Goal: Task Accomplishment & Management: Use online tool/utility

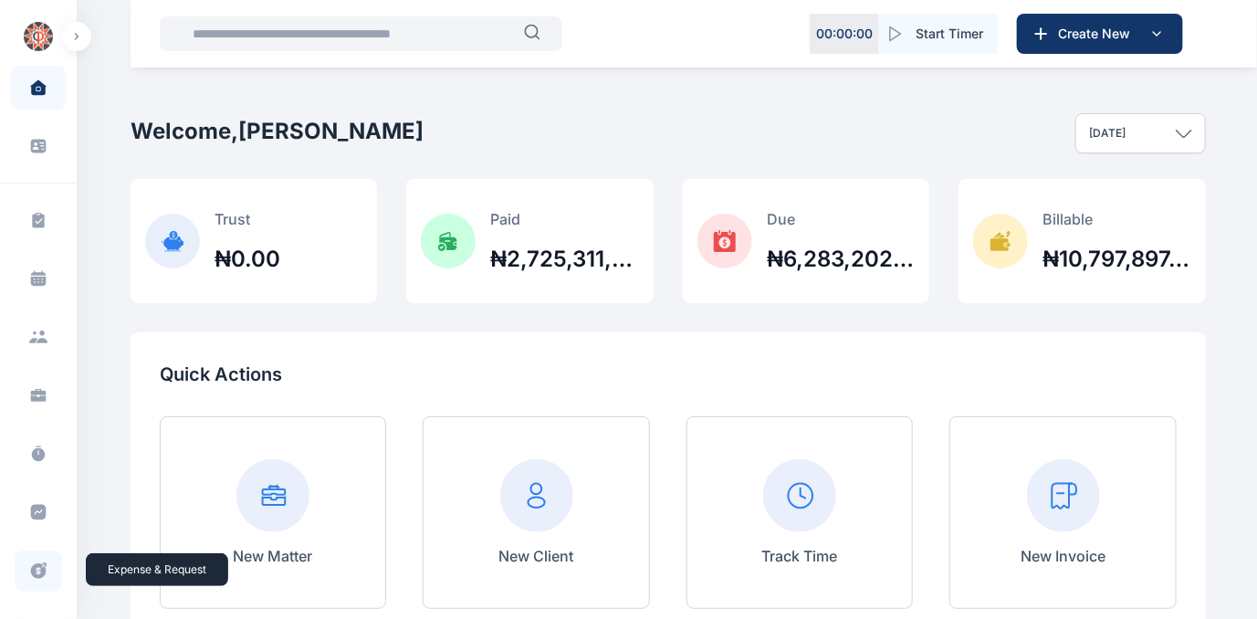
click at [37, 568] on icon at bounding box center [39, 571] width 16 height 16
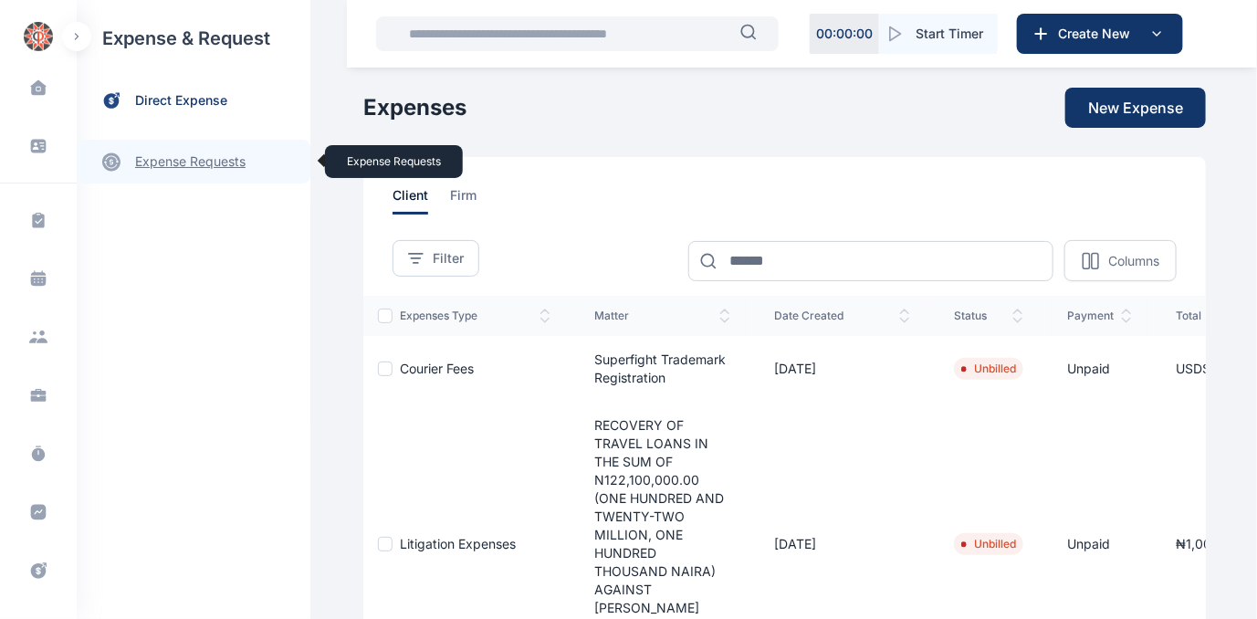
click at [165, 164] on link "expense requests expense requests" at bounding box center [194, 162] width 234 height 44
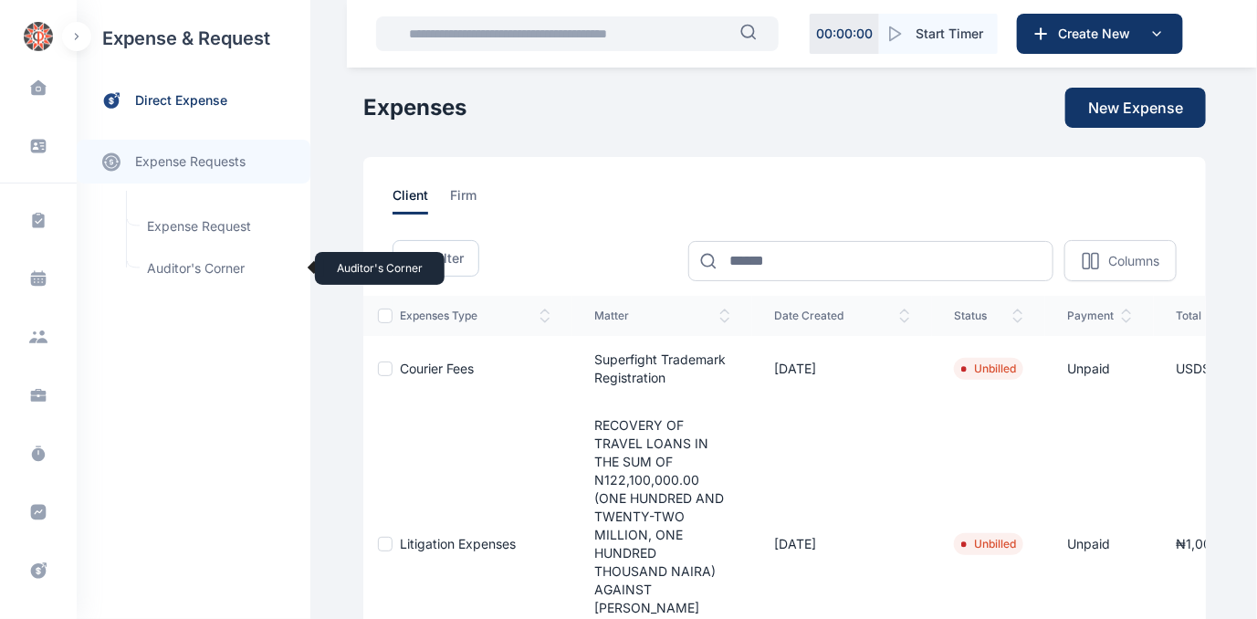
click at [162, 268] on span "Auditor's Corner Auditor's Corner" at bounding box center [218, 268] width 165 height 35
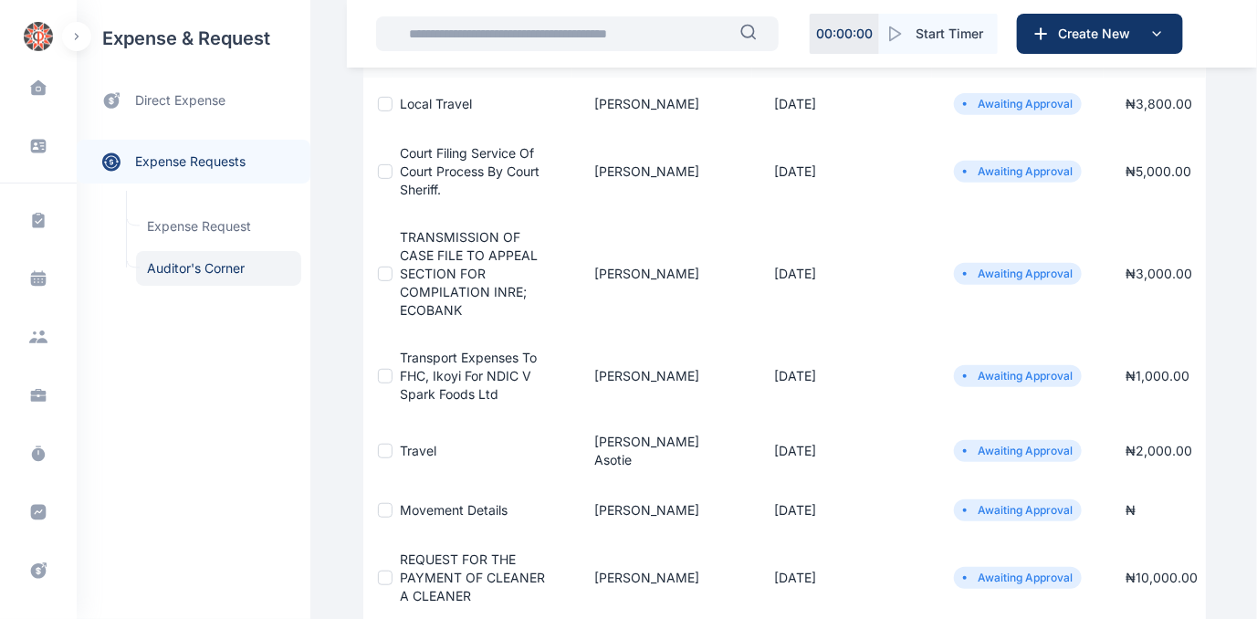
scroll to position [248, 0]
click at [454, 245] on span "TRANSMISSION OF CASE FILE TO APPEAL SECTION FOR COMPILATION INRE; ECOBANK" at bounding box center [469, 272] width 138 height 89
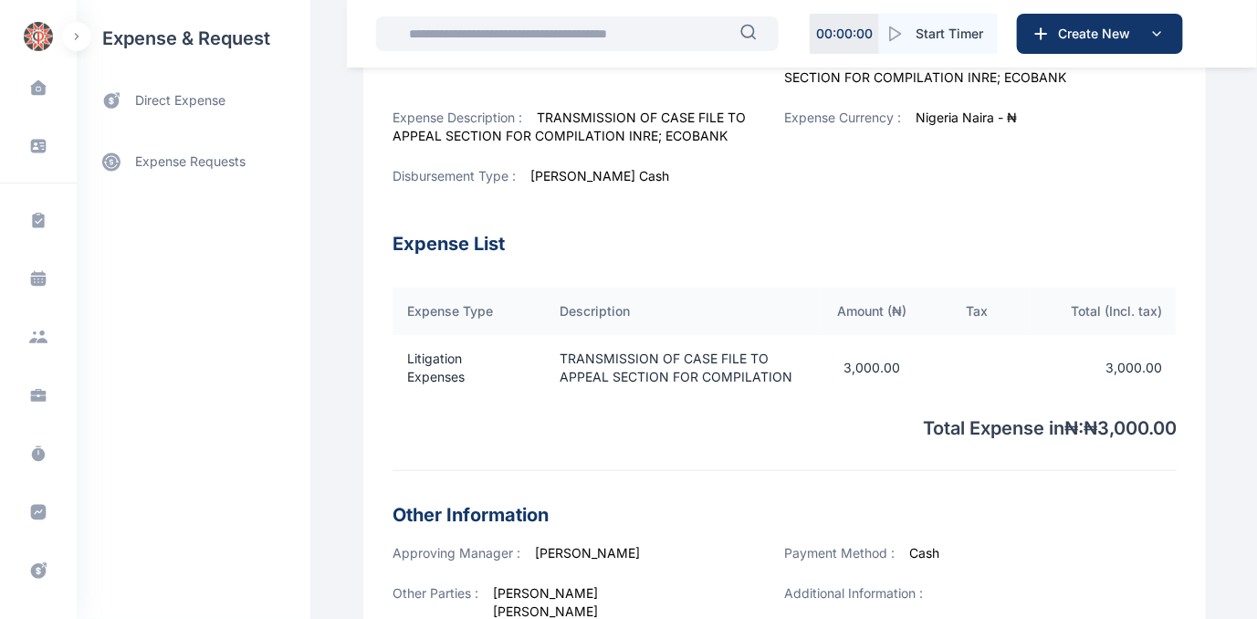
scroll to position [679, 0]
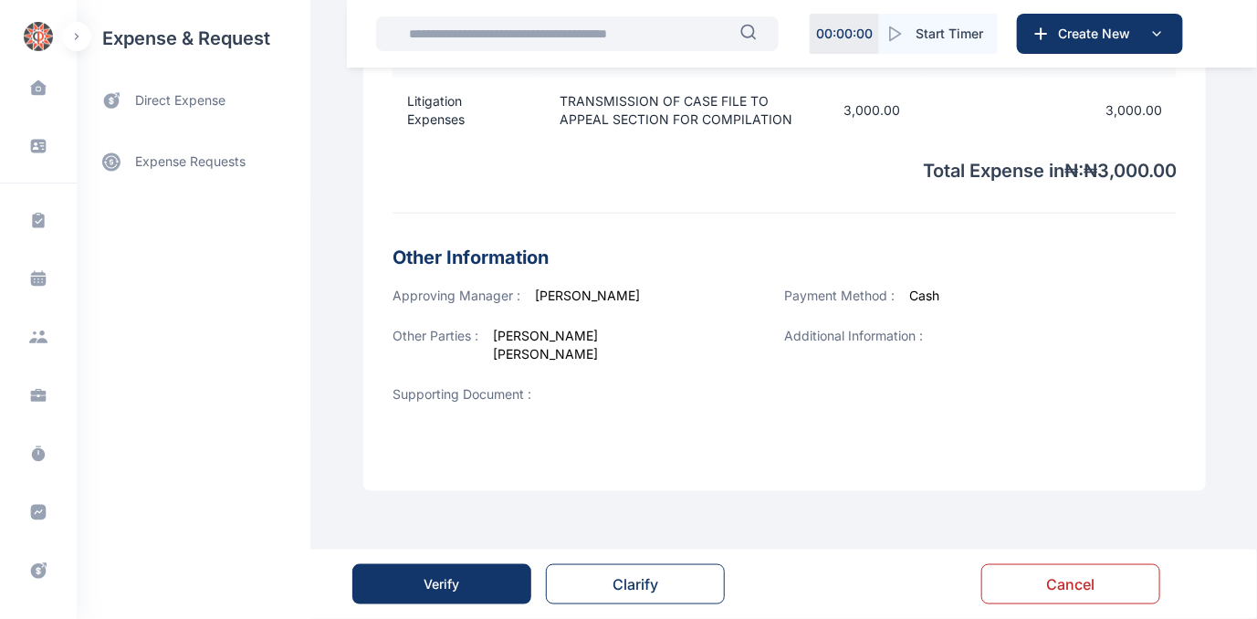
click at [461, 577] on button "Verify" at bounding box center [441, 584] width 179 height 40
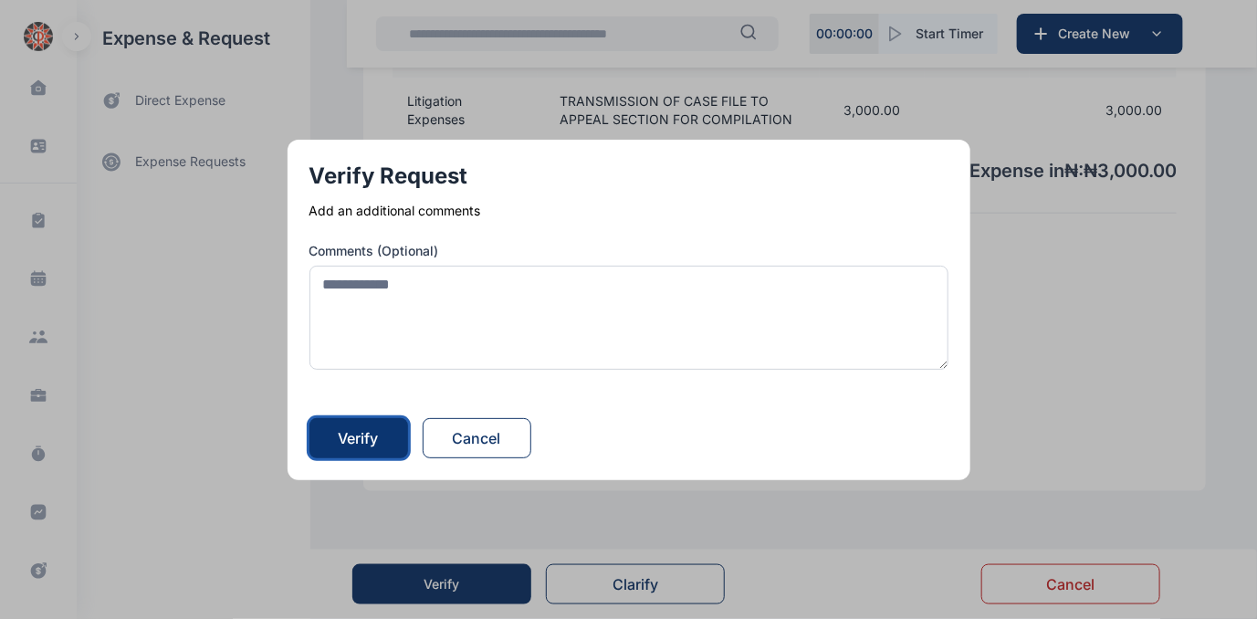
click at [372, 427] on div "Verify" at bounding box center [359, 438] width 40 height 22
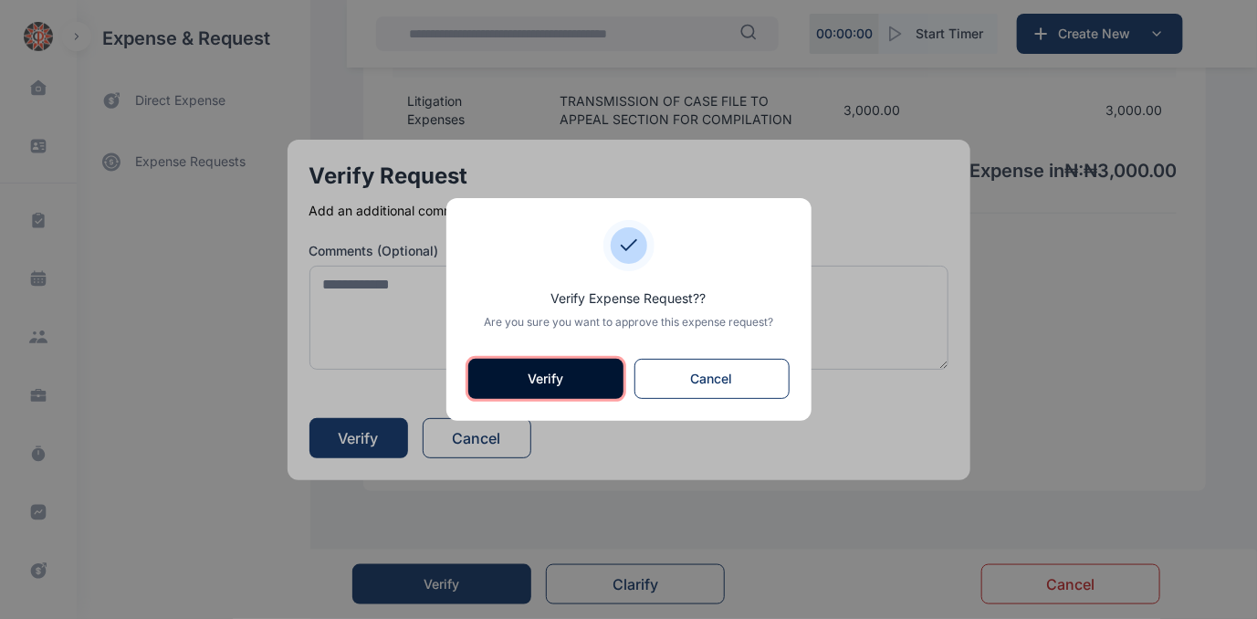
click at [500, 381] on button "Verify" at bounding box center [545, 379] width 155 height 40
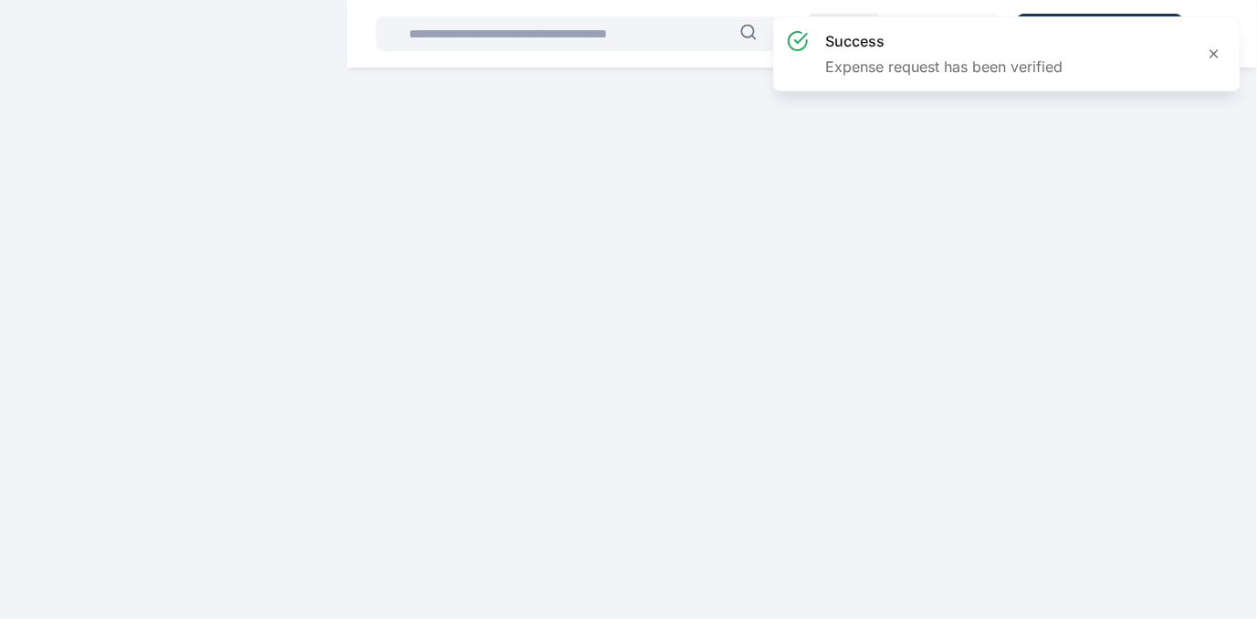
scroll to position [0, 0]
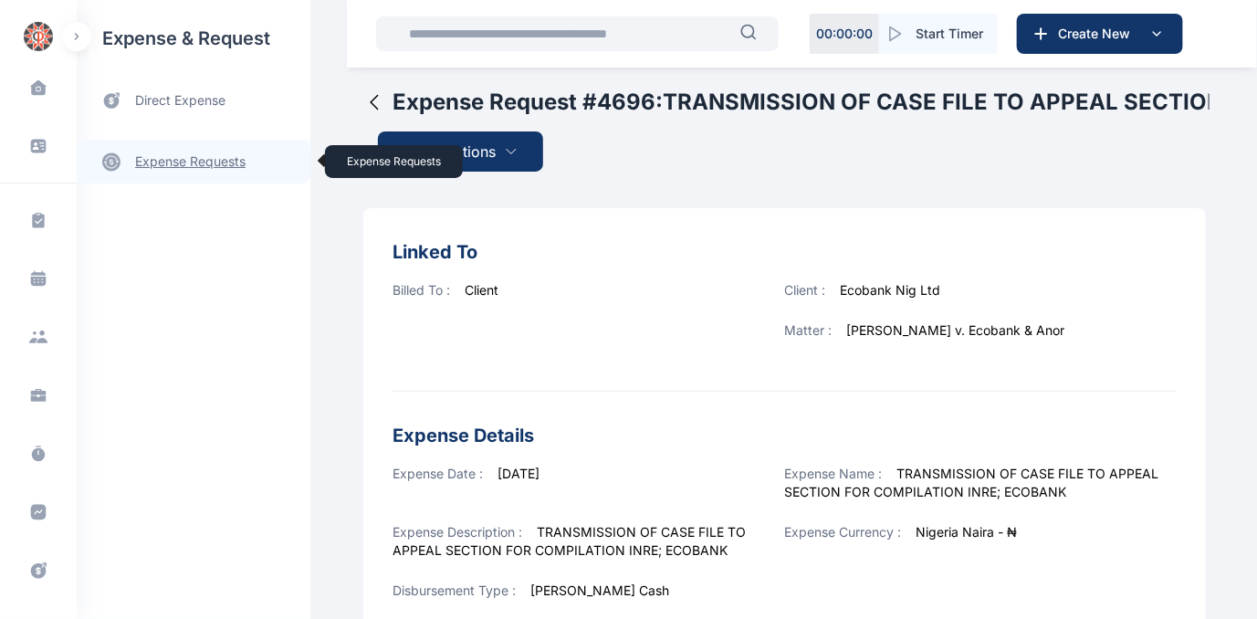
click at [162, 162] on link "expense requests expense requests" at bounding box center [194, 162] width 234 height 44
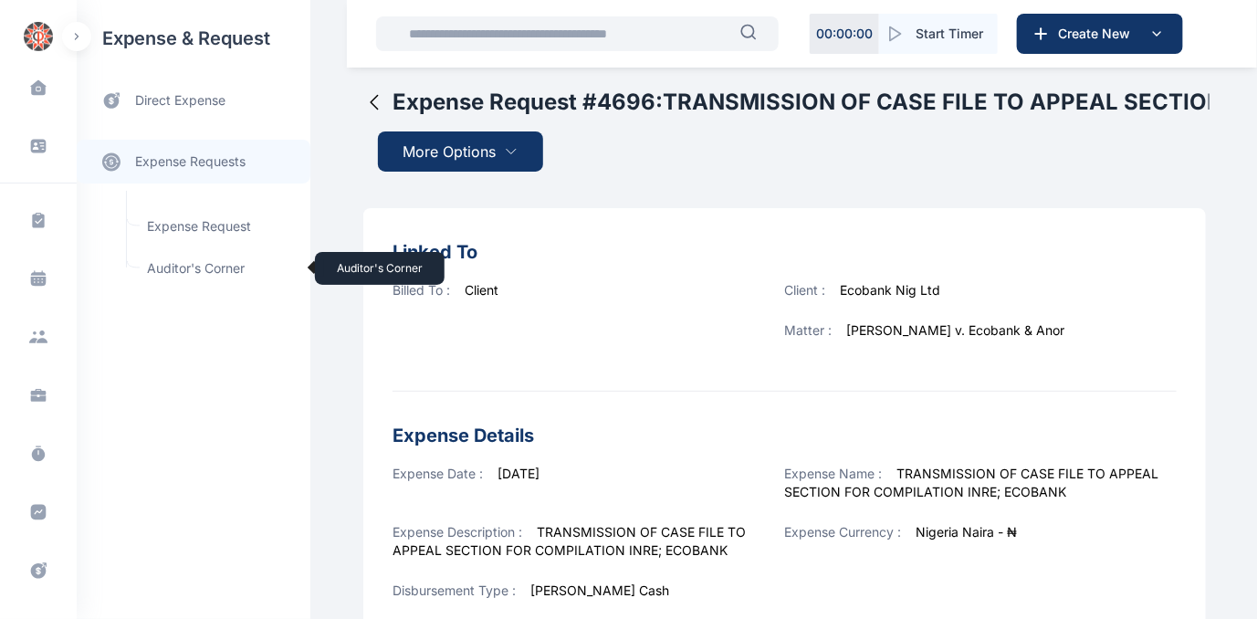
click at [172, 266] on span "Auditor's Corner Auditor's Corner" at bounding box center [218, 268] width 165 height 35
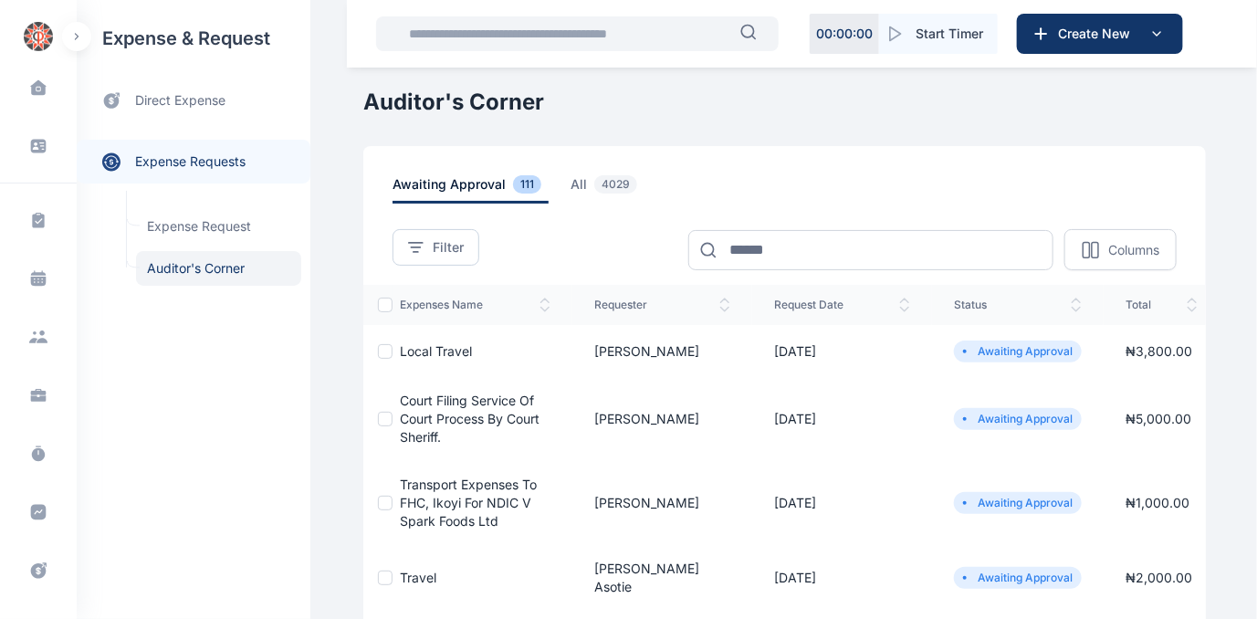
click at [428, 407] on td "Court Filing Service Of Court Process By Court Sheriff." at bounding box center [482, 419] width 180 height 84
click at [429, 400] on span "Court Filing Service Of Court Process By Court Sheriff." at bounding box center [470, 418] width 140 height 52
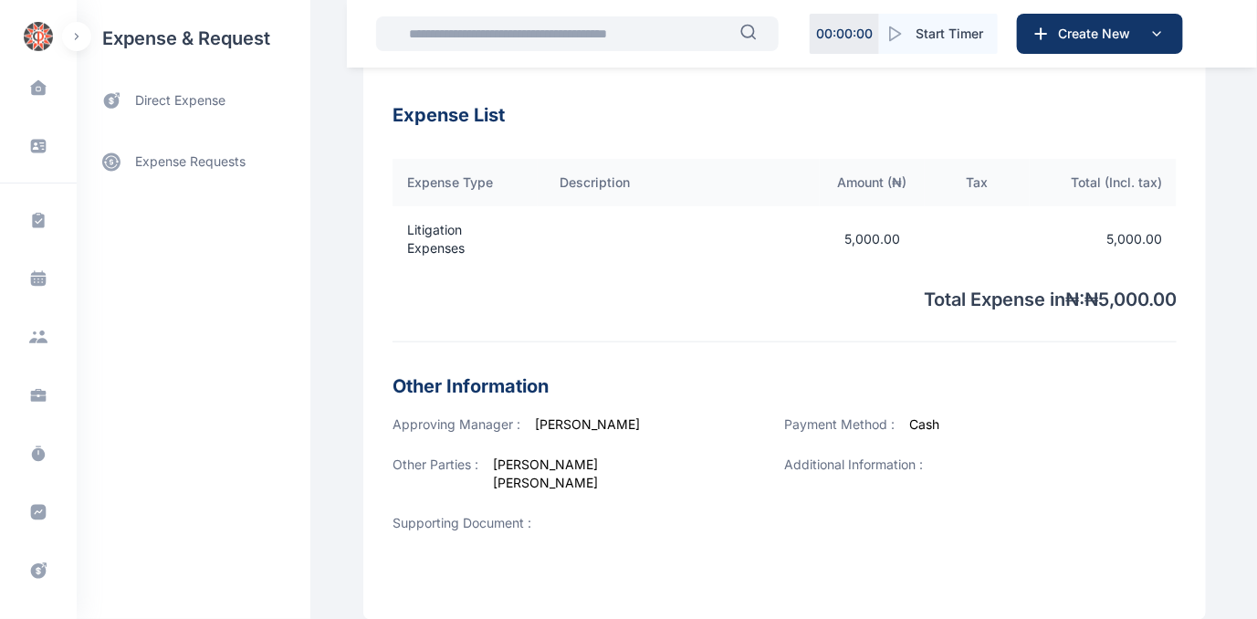
scroll to position [677, 0]
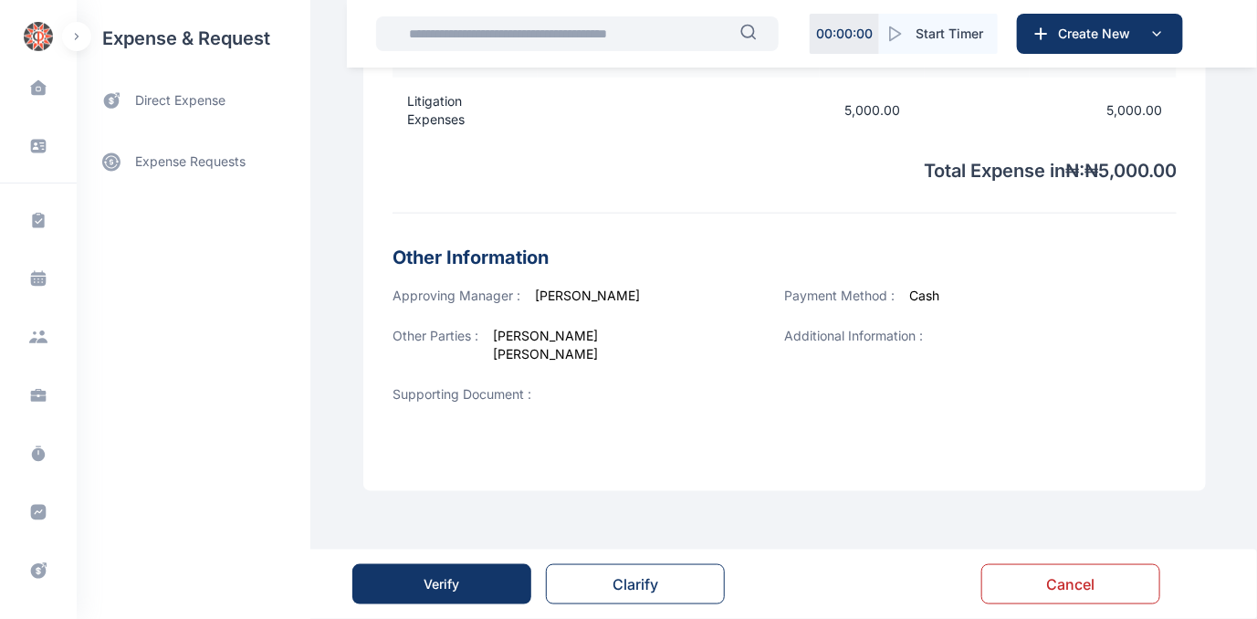
click at [449, 582] on div "Verify" at bounding box center [442, 584] width 36 height 18
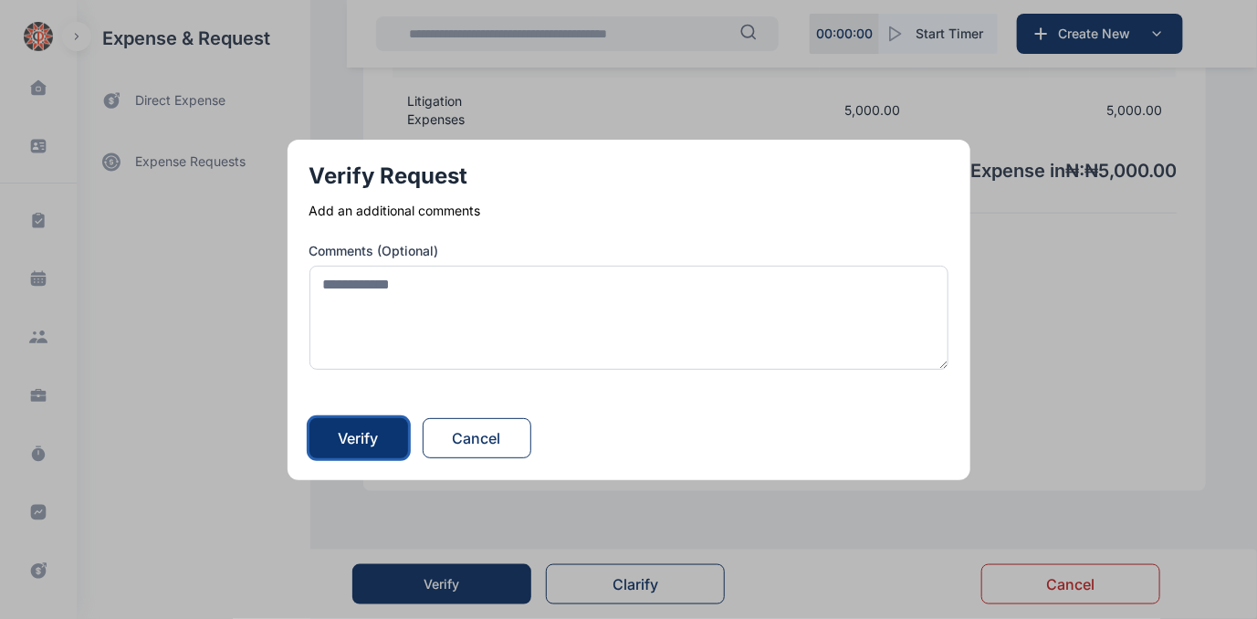
click at [358, 432] on div "Verify" at bounding box center [359, 438] width 40 height 22
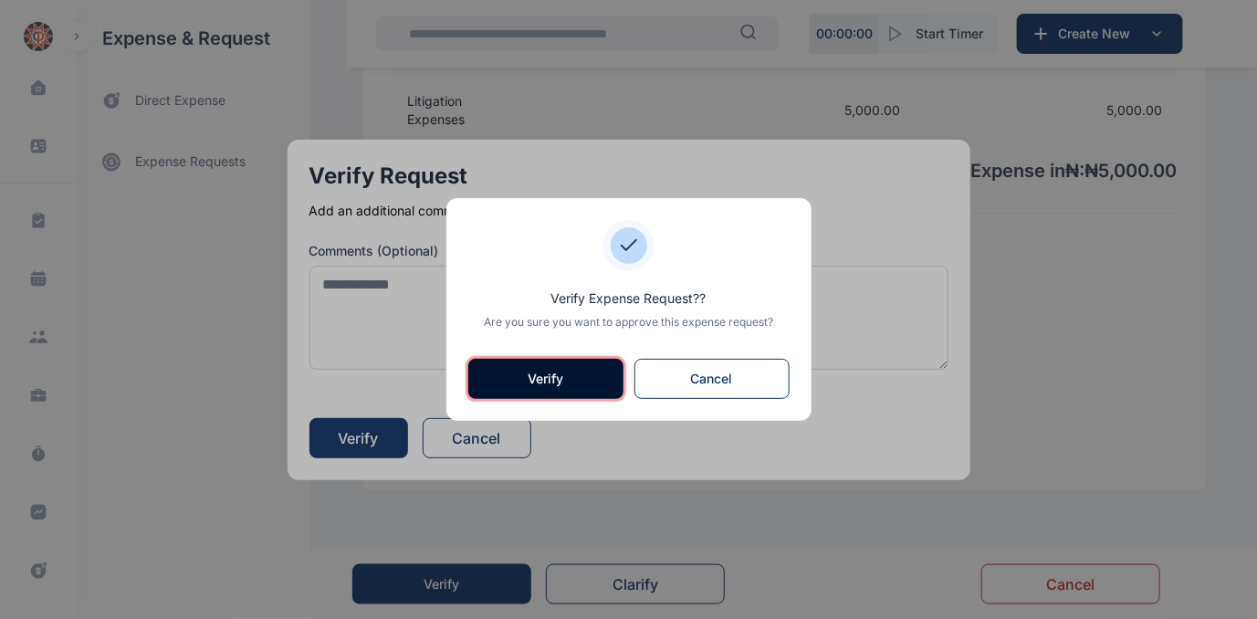
click at [552, 376] on button "Verify" at bounding box center [545, 379] width 155 height 40
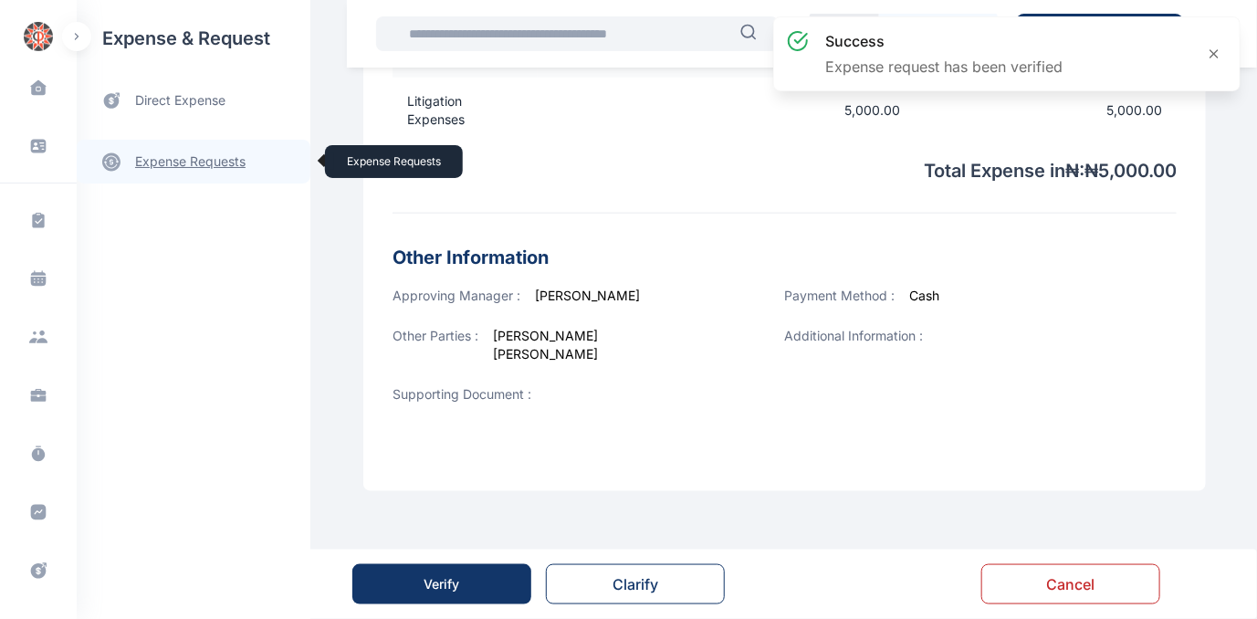
scroll to position [0, 0]
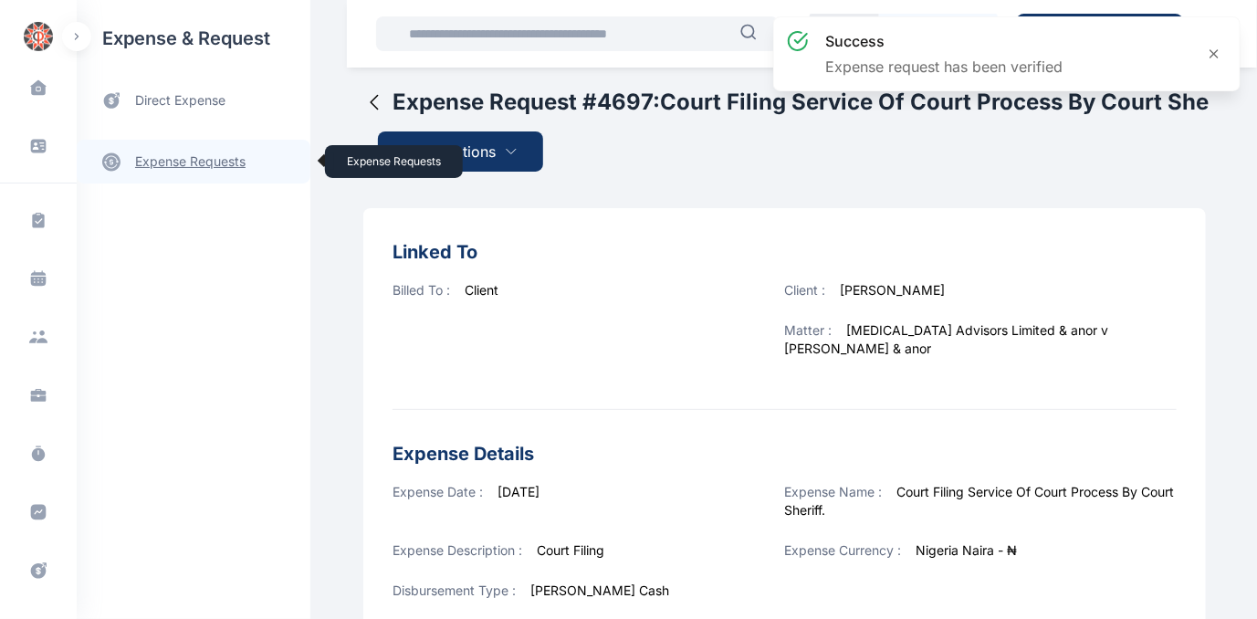
click at [158, 160] on link "expense requests expense requests" at bounding box center [194, 162] width 234 height 44
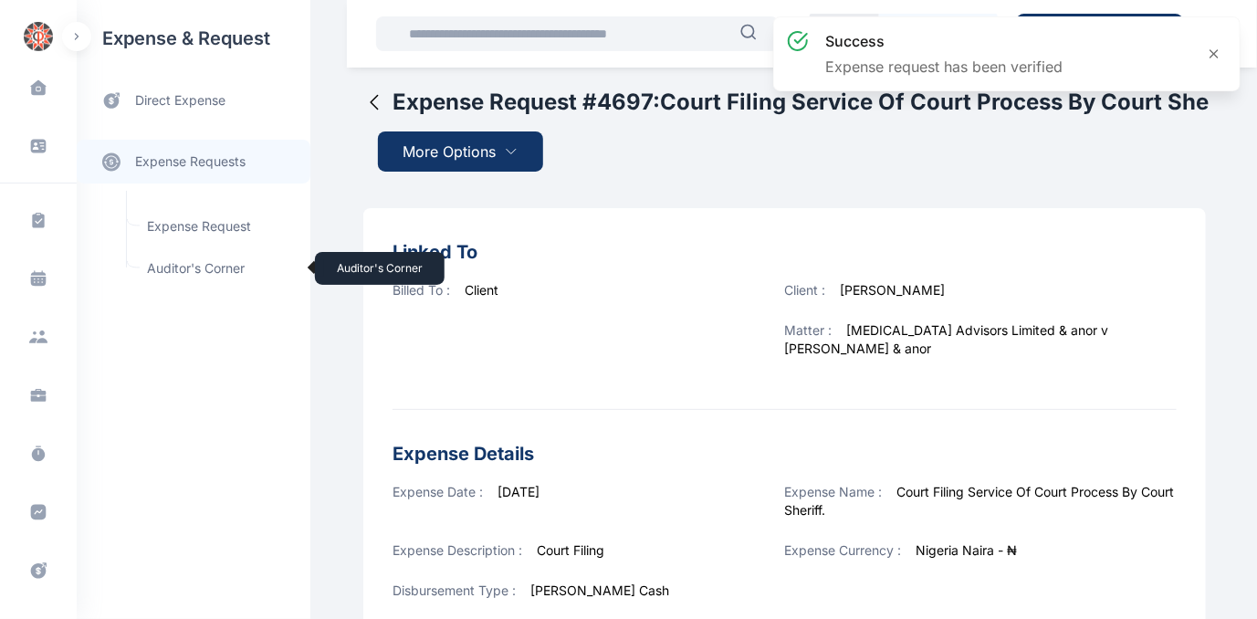
click at [169, 266] on span "Auditor's Corner Auditor's Corner" at bounding box center [218, 268] width 165 height 35
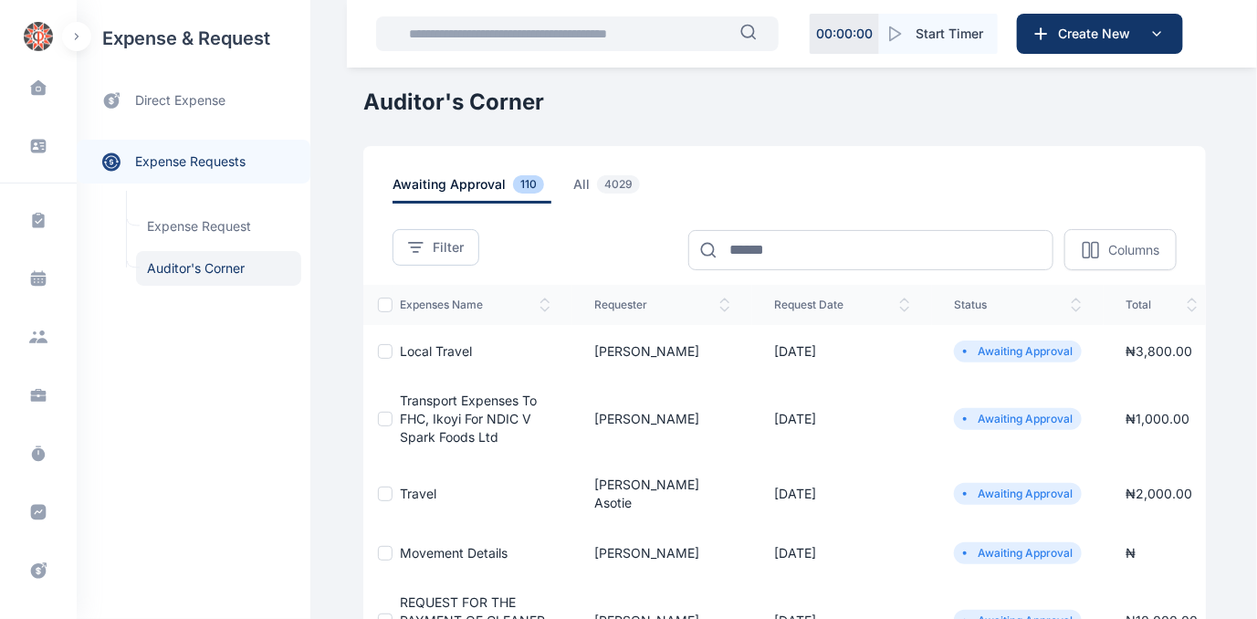
click at [409, 347] on span "Local Travel" at bounding box center [436, 351] width 72 height 16
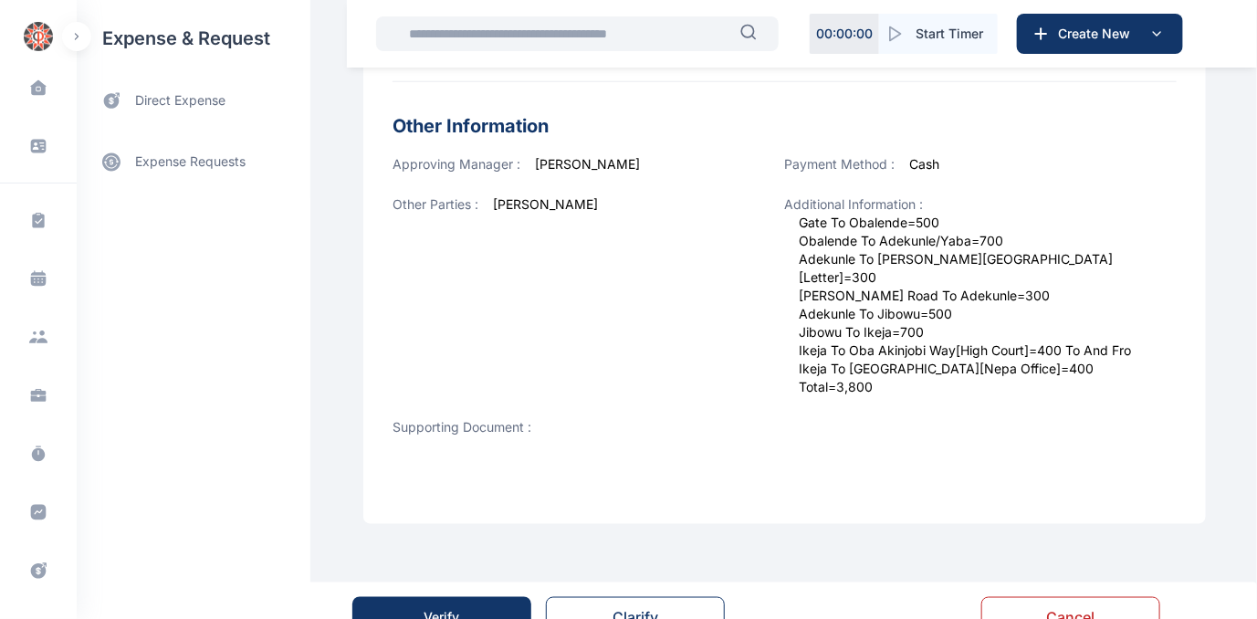
scroll to position [729, 0]
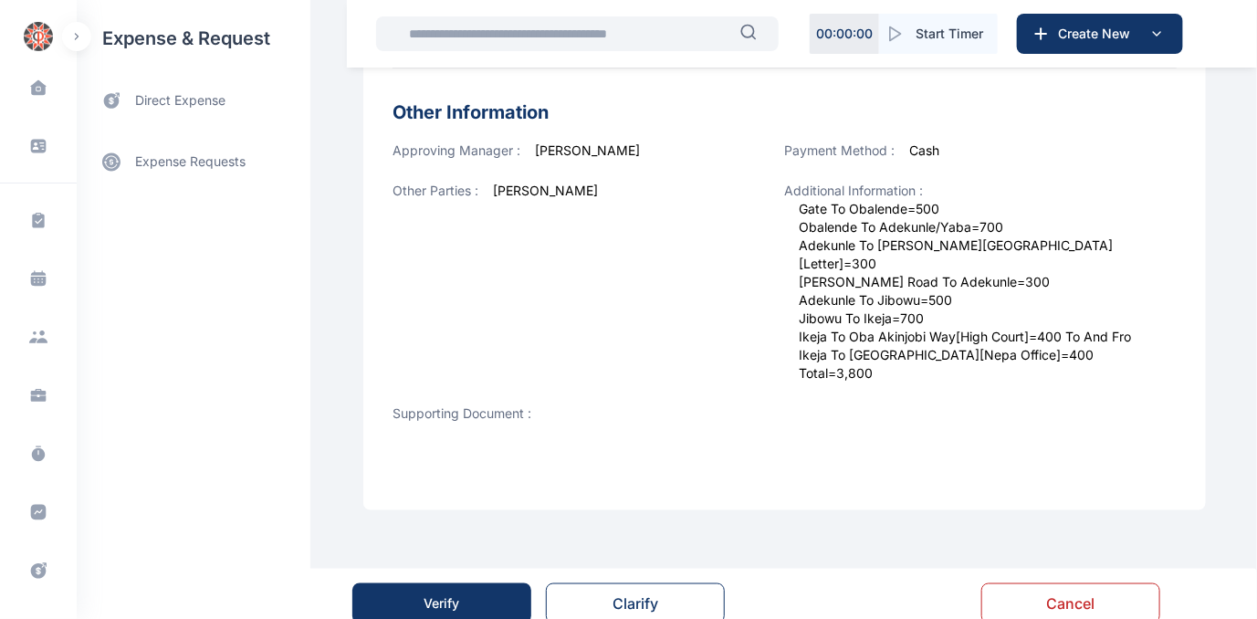
click at [436, 593] on button "Verify" at bounding box center [441, 603] width 179 height 40
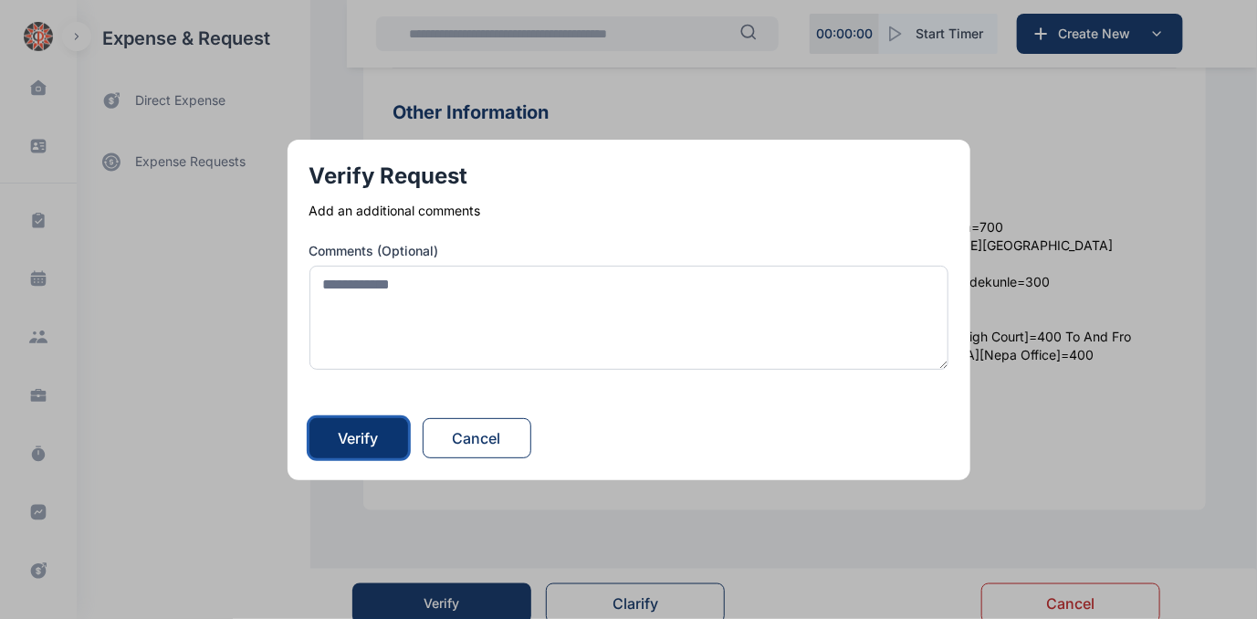
click at [379, 435] on div "Verify" at bounding box center [359, 438] width 40 height 22
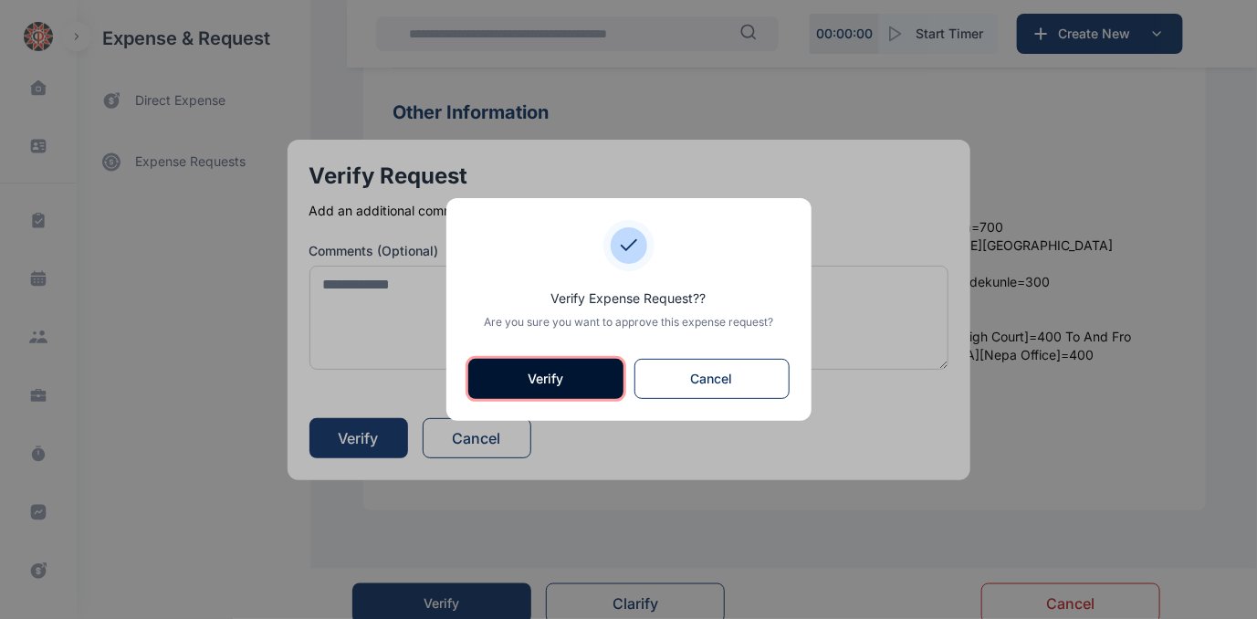
click at [555, 375] on button "Verify" at bounding box center [545, 379] width 155 height 40
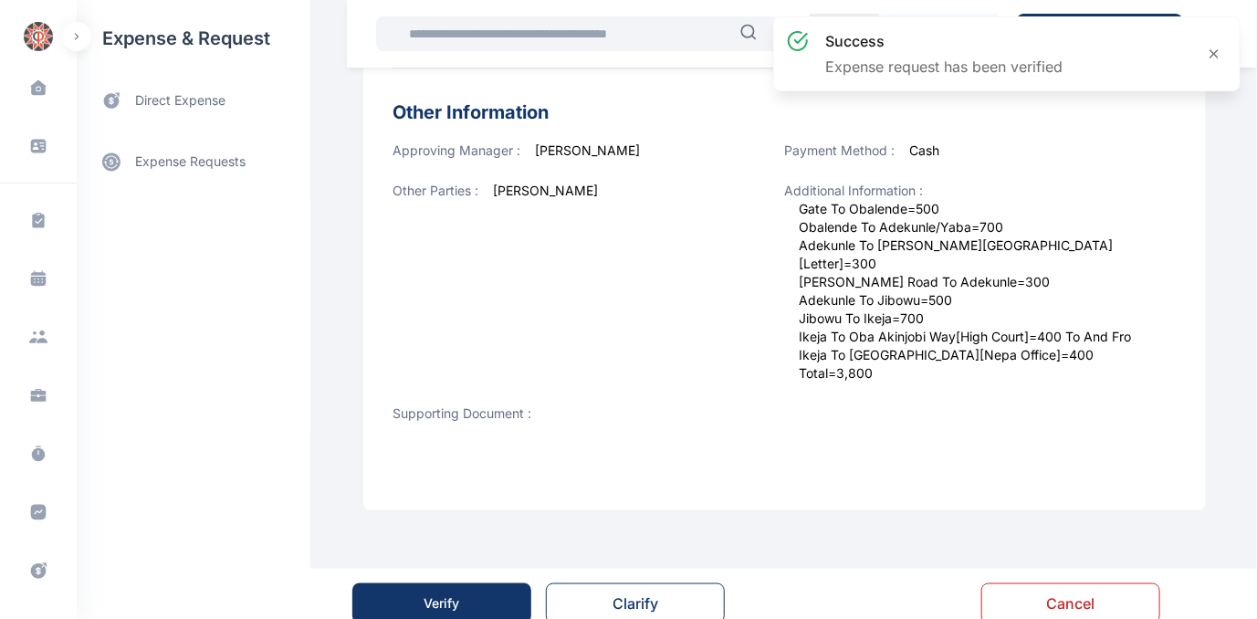
scroll to position [0, 0]
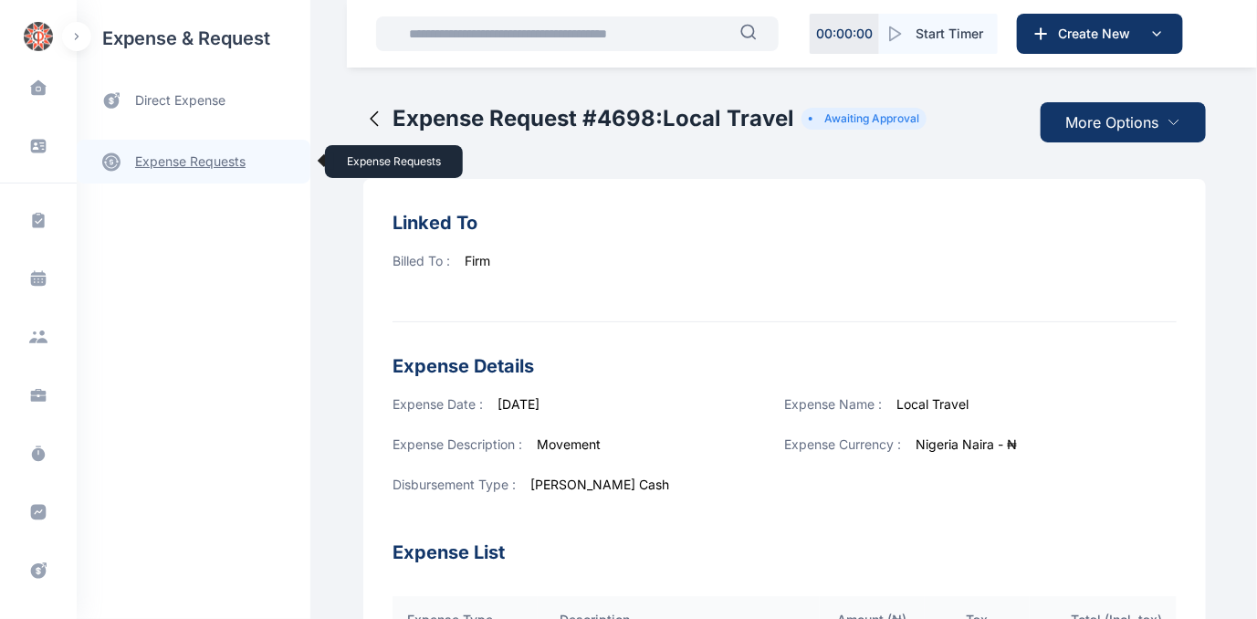
click at [197, 156] on link "expense requests expense requests" at bounding box center [194, 162] width 234 height 44
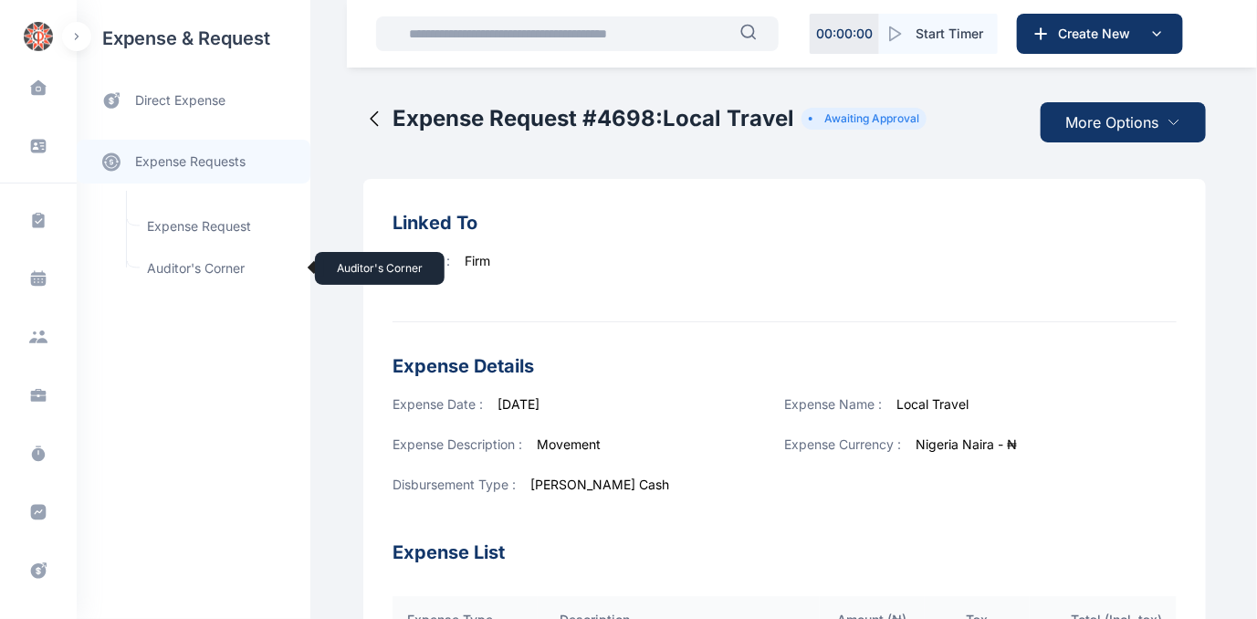
click at [177, 266] on span "Auditor's Corner Auditor's Corner" at bounding box center [218, 268] width 165 height 35
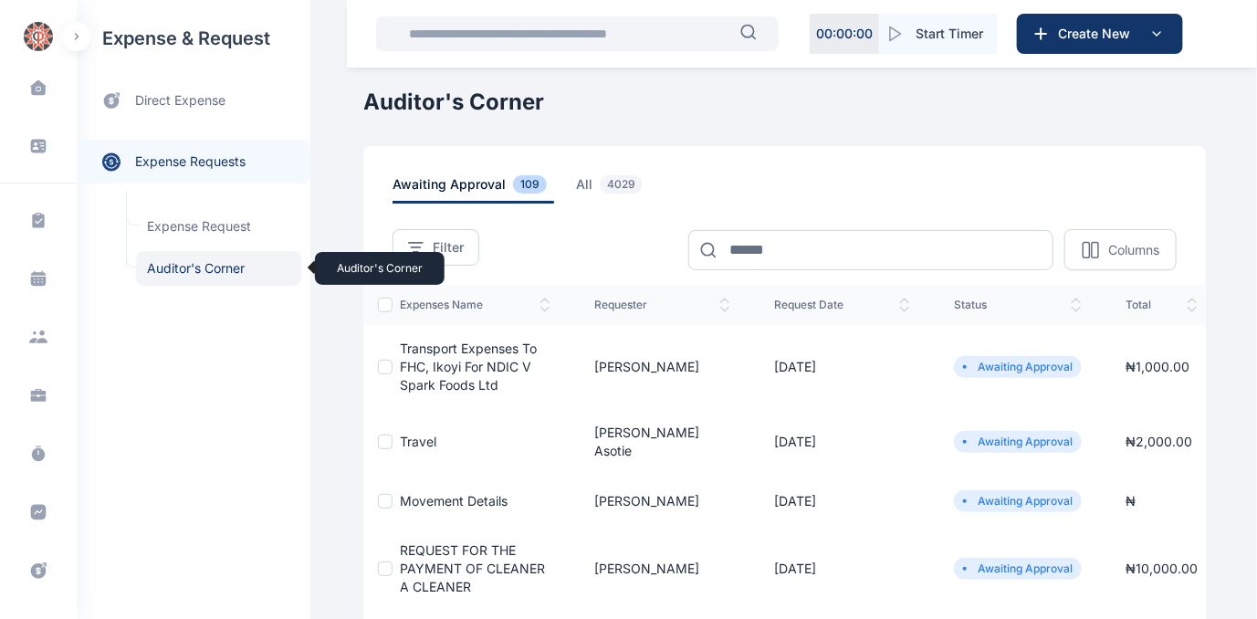
click at [191, 263] on span "Auditor's Corner Auditor's Corner" at bounding box center [218, 268] width 165 height 35
click at [214, 270] on span "Auditor's Corner Auditor's Corner" at bounding box center [218, 268] width 165 height 35
click at [178, 268] on span "Auditor's Corner Auditor's Corner" at bounding box center [218, 268] width 165 height 35
